Goal: Task Accomplishment & Management: Use online tool/utility

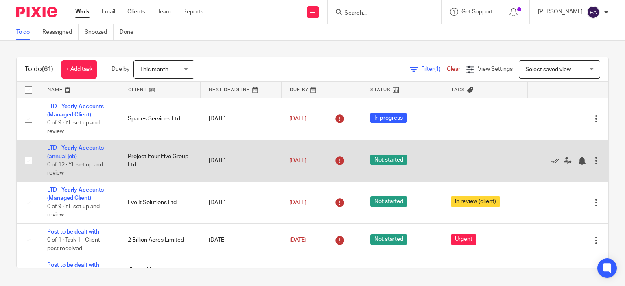
click at [66, 153] on td "LTD - Yearly Accounts (annual job) 0 of 12 · YE set up and review" at bounding box center [79, 161] width 81 height 42
click at [66, 156] on link "LTD - Yearly Accounts (annual job)" at bounding box center [75, 152] width 57 height 14
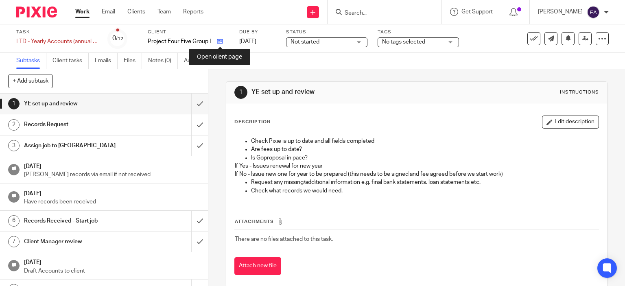
click at [220, 38] on icon at bounding box center [220, 41] width 6 height 6
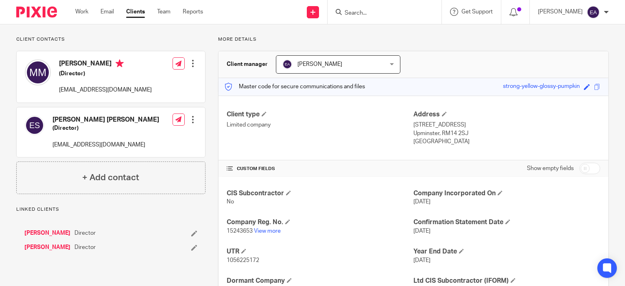
scroll to position [60, 0]
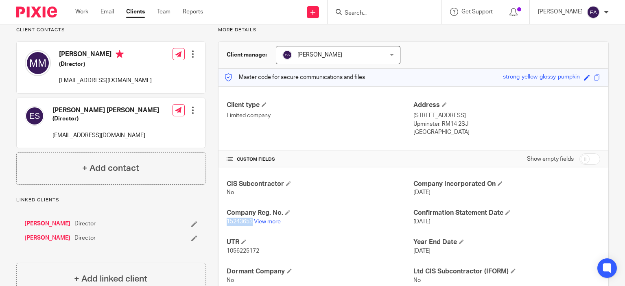
drag, startPoint x: 224, startPoint y: 281, endPoint x: 250, endPoint y: 218, distance: 68.4
click at [250, 218] on div "CIS Subcontractor No Company Incorporated On 28 Oct 2023 Company Reg. No. 15243…" at bounding box center [413, 232] width 390 height 129
copy span "15243653"
click at [271, 221] on link "View more" at bounding box center [267, 222] width 27 height 6
drag, startPoint x: 223, startPoint y: 250, endPoint x: 258, endPoint y: 247, distance: 34.7
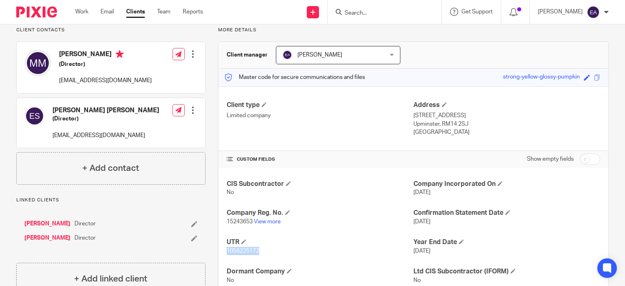
click at [258, 247] on div "CIS Subcontractor No Company Incorporated On 28 Oct 2023 Company Reg. No. 15243…" at bounding box center [413, 232] width 390 height 129
copy span "1056225172"
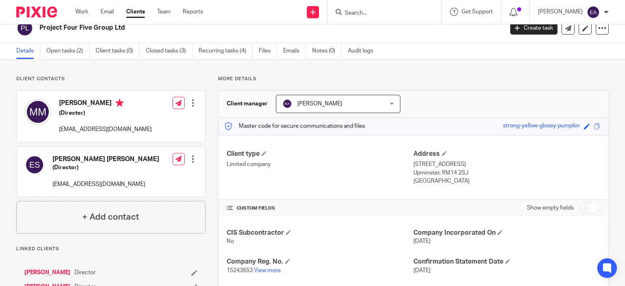
scroll to position [0, 0]
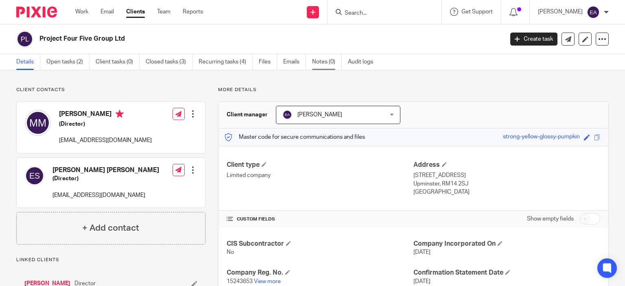
click at [321, 63] on link "Notes (0)" at bounding box center [327, 62] width 30 height 16
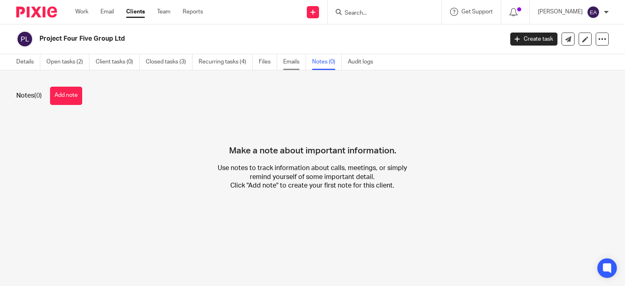
click at [291, 66] on link "Emails" at bounding box center [294, 62] width 23 height 16
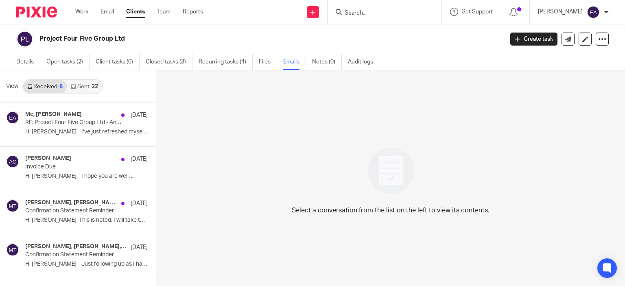
scroll to position [79, 0]
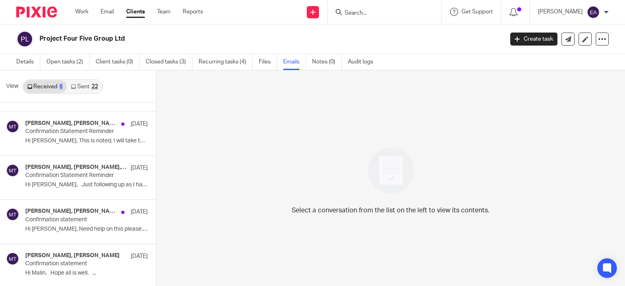
click at [87, 90] on link "Sent 22" at bounding box center [84, 86] width 35 height 13
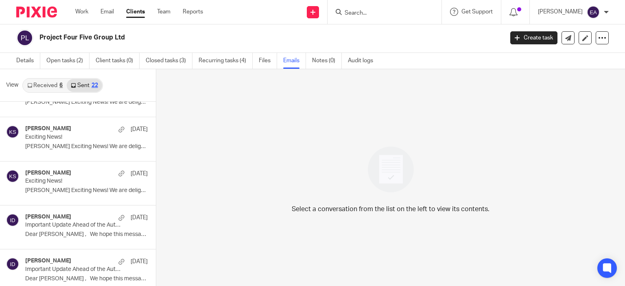
scroll to position [784, 0]
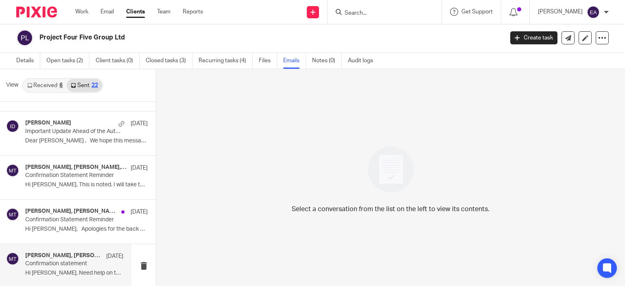
click at [83, 265] on div "[PERSON_NAME], [PERSON_NAME] [DATE] Confirmation statement Hi [PERSON_NAME], Ne…" at bounding box center [74, 265] width 98 height 27
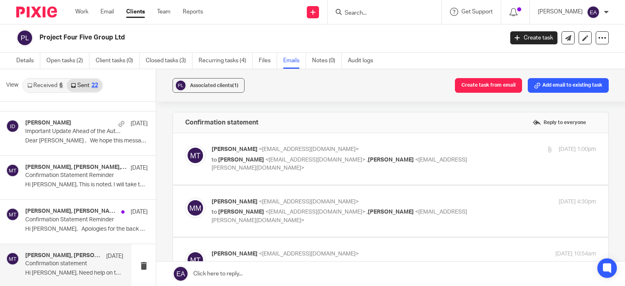
scroll to position [0, 0]
